Goal: Task Accomplishment & Management: Complete application form

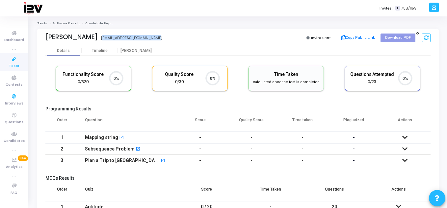
scroll to position [14, 17]
click at [16, 61] on icon at bounding box center [14, 59] width 14 height 8
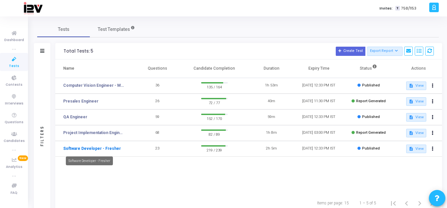
click at [105, 148] on link "Software Developer - Fresher" at bounding box center [92, 149] width 58 height 6
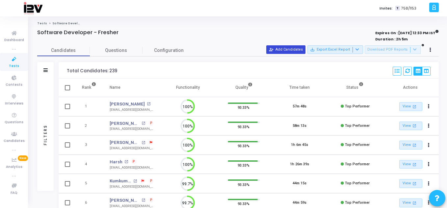
click at [290, 46] on button "person_add_alt Add Candidates" at bounding box center [285, 49] width 39 height 9
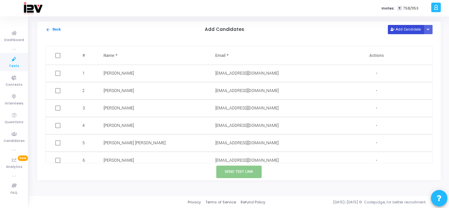
click at [405, 25] on button "Add Candidate" at bounding box center [406, 29] width 36 height 9
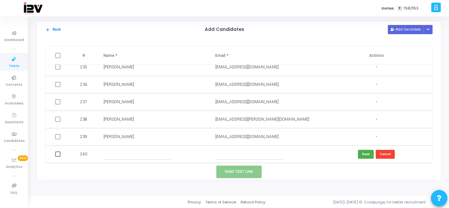
click at [145, 154] on input "text" at bounding box center [138, 154] width 68 height 11
type input "v"
click at [114, 157] on input "text" at bounding box center [138, 154] width 68 height 11
type input "v"
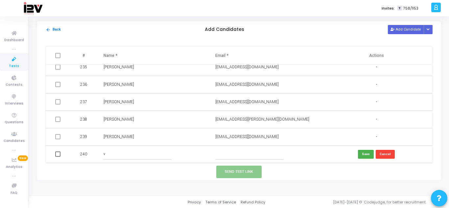
click at [113, 155] on input "v" at bounding box center [138, 154] width 68 height 11
type input "v"
click at [113, 155] on input "text" at bounding box center [138, 154] width 68 height 11
type input "v"
click at [138, 153] on input "text" at bounding box center [138, 154] width 68 height 11
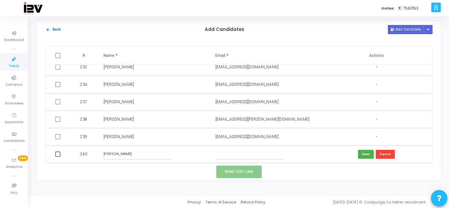
type input "[PERSON_NAME]"
click at [242, 156] on input "text" at bounding box center [249, 154] width 68 height 11
paste input "[EMAIL_ADDRESS][DOMAIN_NAME]"
type input "[EMAIL_ADDRESS][DOMAIN_NAME]"
click at [365, 154] on button "Save" at bounding box center [366, 154] width 16 height 9
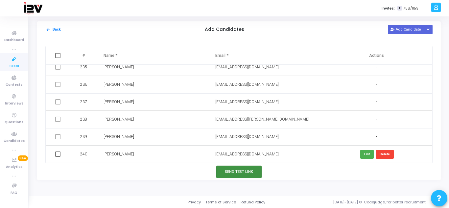
click at [239, 169] on button "Send Test Link" at bounding box center [238, 172] width 45 height 12
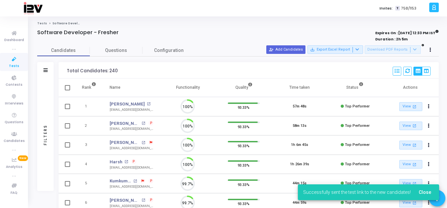
scroll to position [14, 17]
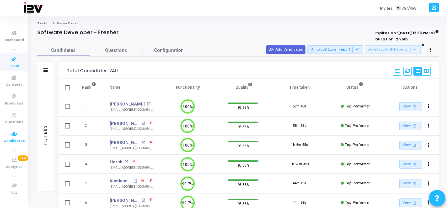
click at [17, 142] on span "Candidates" at bounding box center [14, 141] width 21 height 6
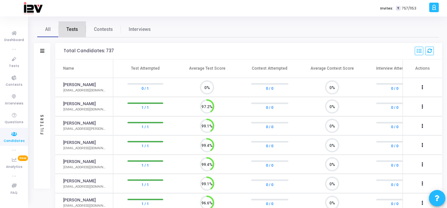
click at [75, 35] on link "Tests" at bounding box center [72, 29] width 27 height 16
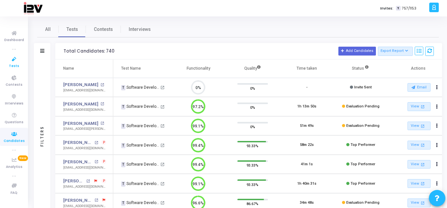
click at [12, 64] on span "Tests" at bounding box center [14, 66] width 10 height 6
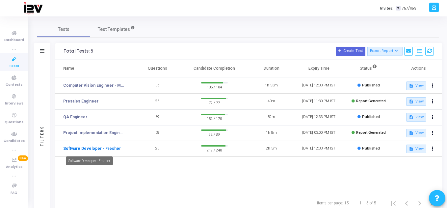
click at [103, 148] on link "Software Developer - Fresher" at bounding box center [92, 149] width 58 height 6
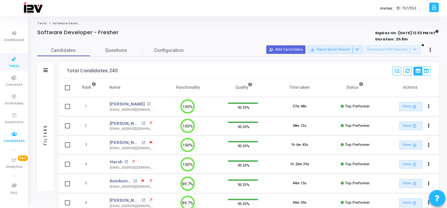
click at [12, 143] on span "Candidates" at bounding box center [14, 141] width 21 height 6
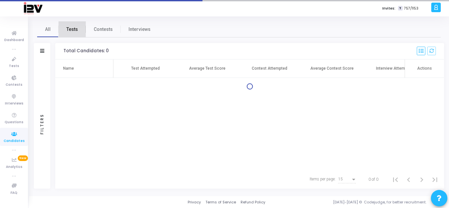
click at [68, 24] on link "Tests" at bounding box center [72, 29] width 27 height 16
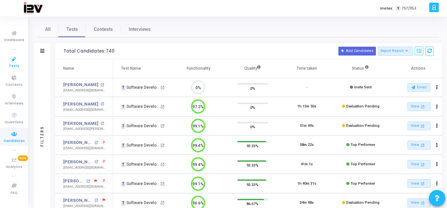
click at [12, 60] on icon at bounding box center [14, 59] width 14 height 8
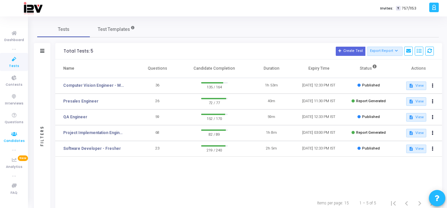
click at [11, 136] on icon at bounding box center [14, 134] width 14 height 8
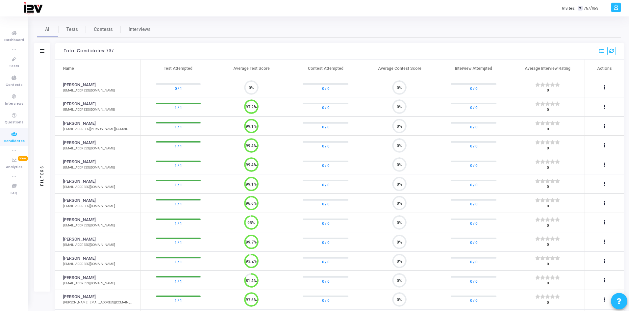
scroll to position [3, 3]
click at [15, 54] on link "Tests" at bounding box center [14, 62] width 28 height 18
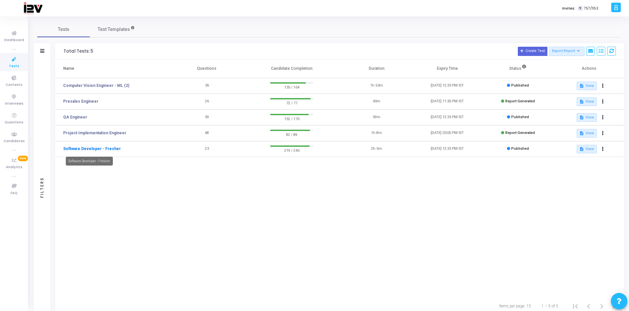
click at [108, 147] on link "Software Developer - Fresher" at bounding box center [92, 149] width 58 height 6
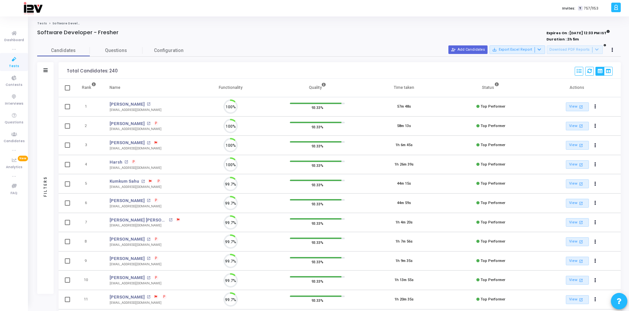
scroll to position [14, 17]
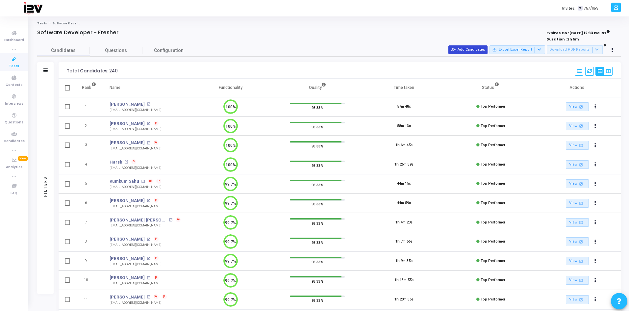
click at [446, 50] on button "person_add_alt Add Candidates" at bounding box center [467, 49] width 39 height 9
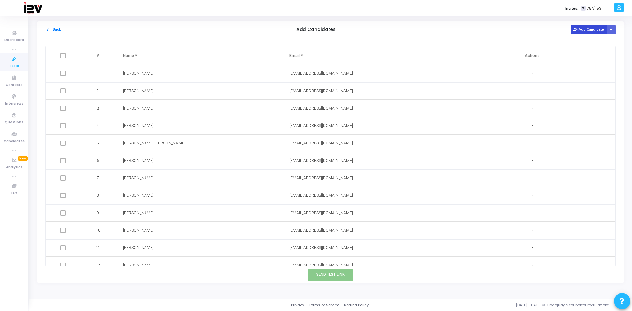
click at [446, 33] on button "Add Candidate" at bounding box center [588, 29] width 36 height 9
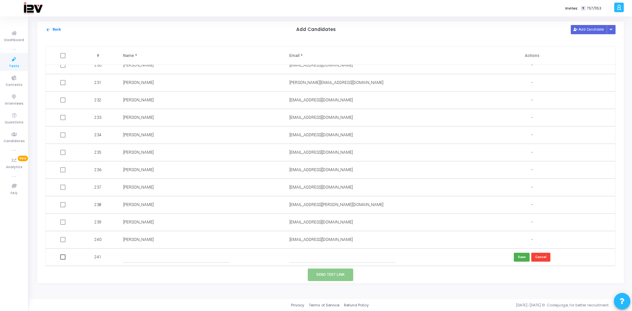
paste input "[EMAIL_ADDRESS][DOMAIN_NAME]"
type input "[EMAIL_ADDRESS][DOMAIN_NAME]"
click at [180, 208] on input "text" at bounding box center [176, 257] width 106 height 11
type input "[PERSON_NAME]"
click at [446, 208] on button "Save" at bounding box center [521, 257] width 16 height 9
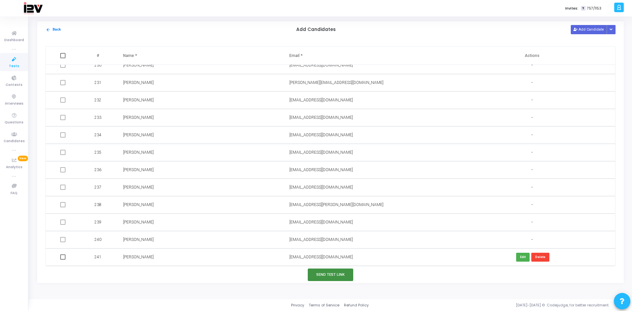
click at [344, 208] on button "Send Test Link" at bounding box center [330, 274] width 45 height 12
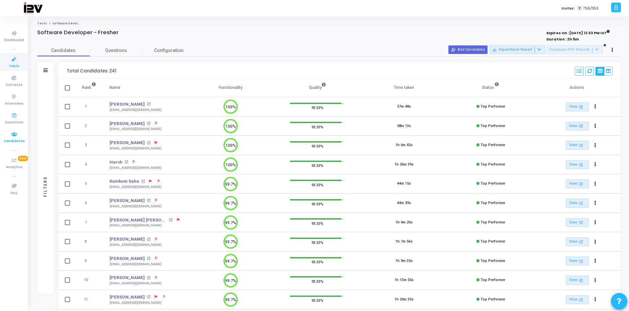
click at [14, 133] on icon at bounding box center [14, 134] width 14 height 8
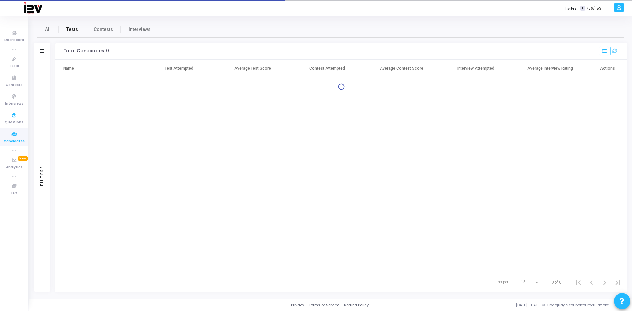
click at [72, 30] on span "Tests" at bounding box center [72, 29] width 12 height 7
